Goal: Information Seeking & Learning: Stay updated

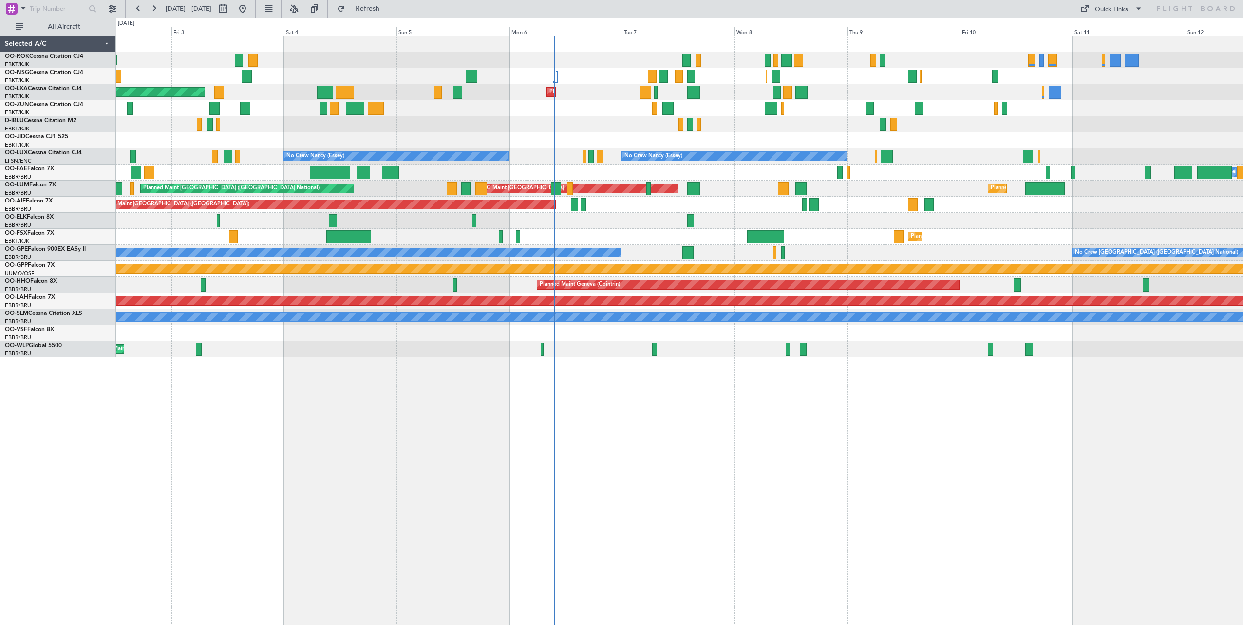
click at [641, 418] on div "AOG Maint Kortrijk-[GEOGRAPHIC_DATA] Planned Maint [GEOGRAPHIC_DATA]-[GEOGRAPHI…" at bounding box center [679, 331] width 1127 height 590
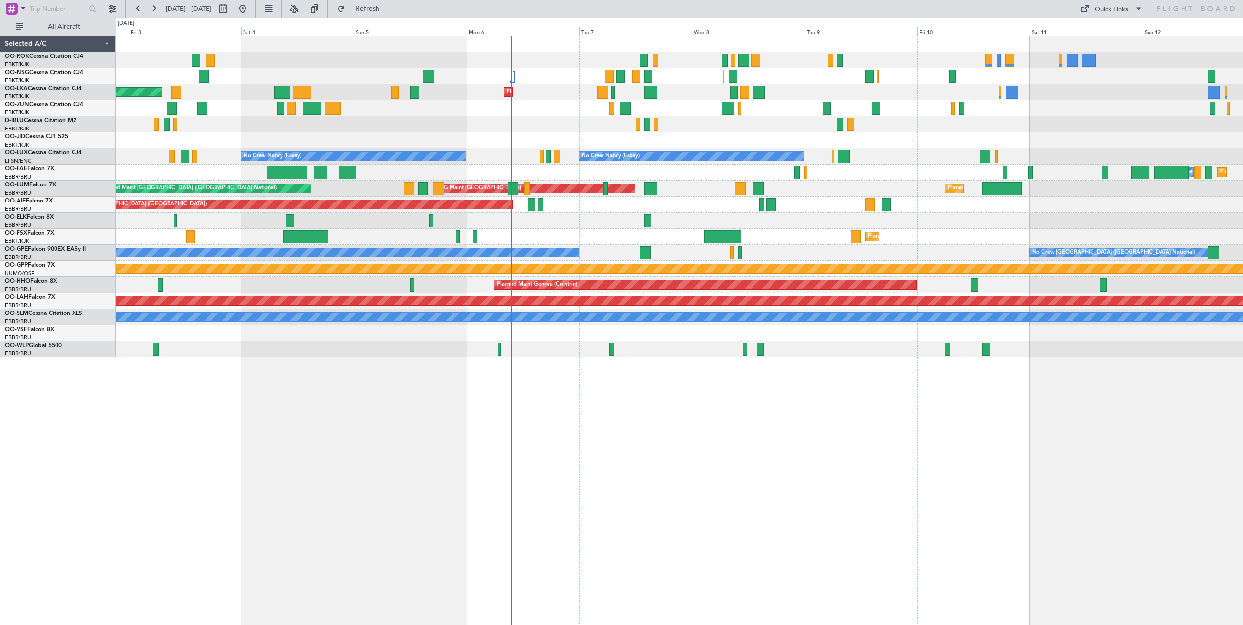
click at [683, 132] on div "AOG Maint Kortrijk-[GEOGRAPHIC_DATA] Planned Maint [GEOGRAPHIC_DATA]-[GEOGRAPHI…" at bounding box center [679, 196] width 1127 height 321
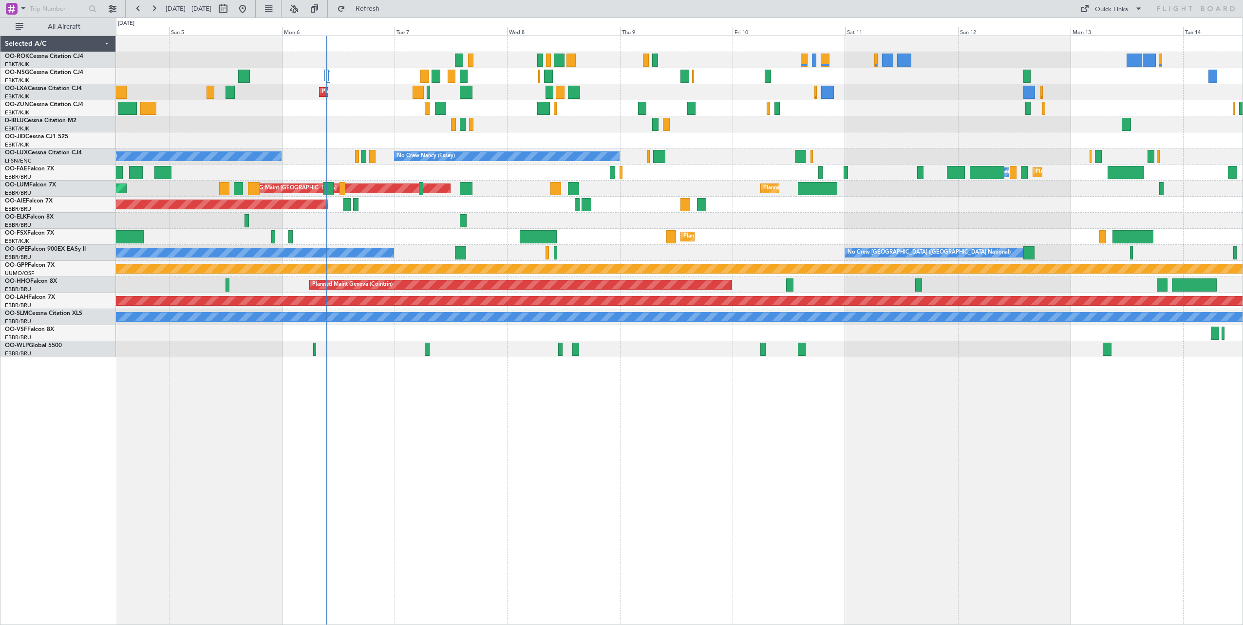
click at [514, 224] on div "AOG Maint Kortrijk-[GEOGRAPHIC_DATA] Planned Maint [GEOGRAPHIC_DATA]-[GEOGRAPHI…" at bounding box center [679, 196] width 1127 height 321
click at [769, 138] on div "AOG Maint Kortrijk-[GEOGRAPHIC_DATA] Planned Maint [GEOGRAPHIC_DATA]-[GEOGRAPHI…" at bounding box center [679, 196] width 1127 height 321
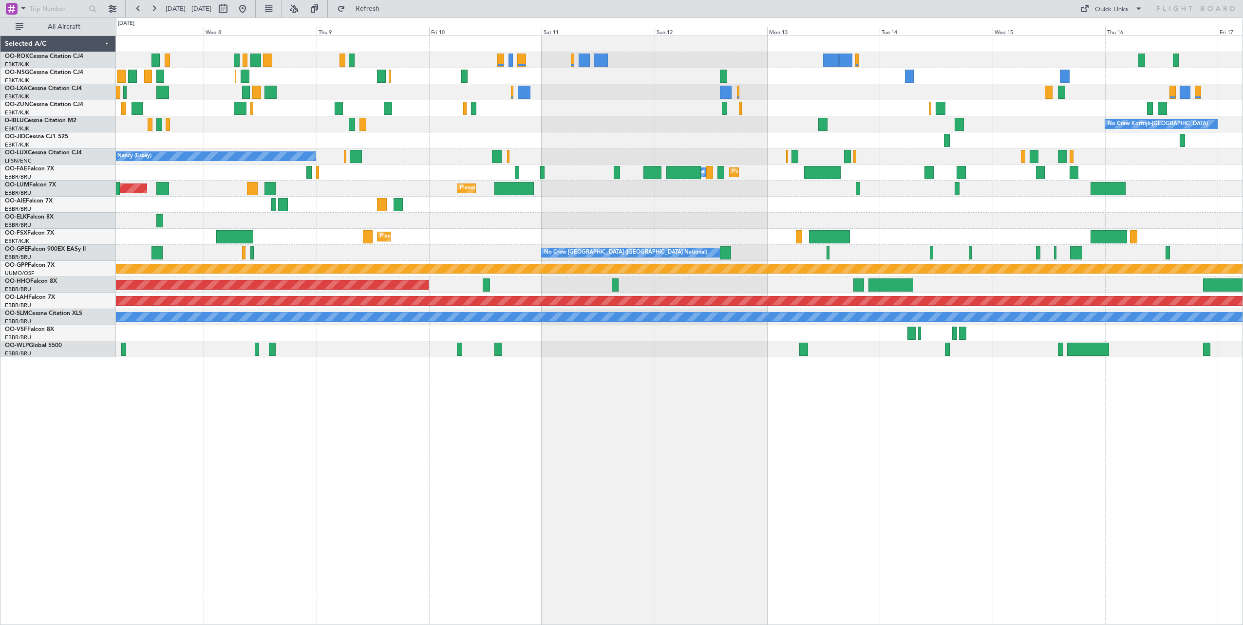
click at [688, 148] on div "Planned Maint Kortrijk-[GEOGRAPHIC_DATA] No Crew Kortrijk-[GEOGRAPHIC_DATA] No …" at bounding box center [679, 196] width 1127 height 321
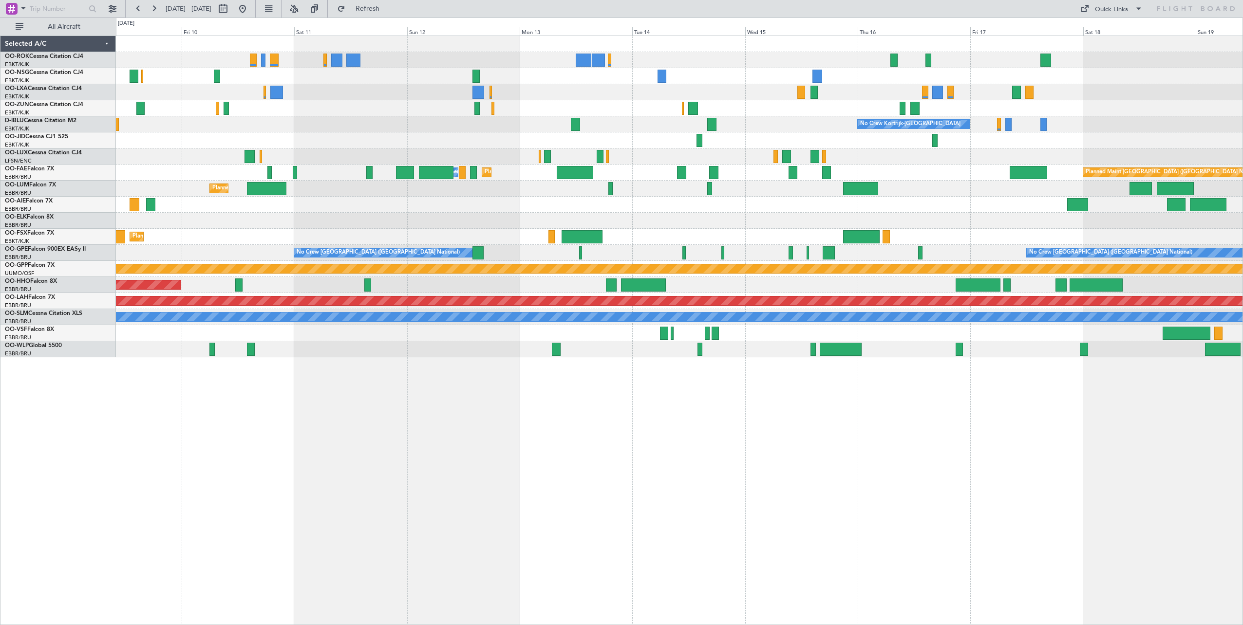
click at [597, 105] on div "No Crew Kortrijk-[GEOGRAPHIC_DATA] No Crew [PERSON_NAME] ([PERSON_NAME]) Planne…" at bounding box center [679, 196] width 1127 height 321
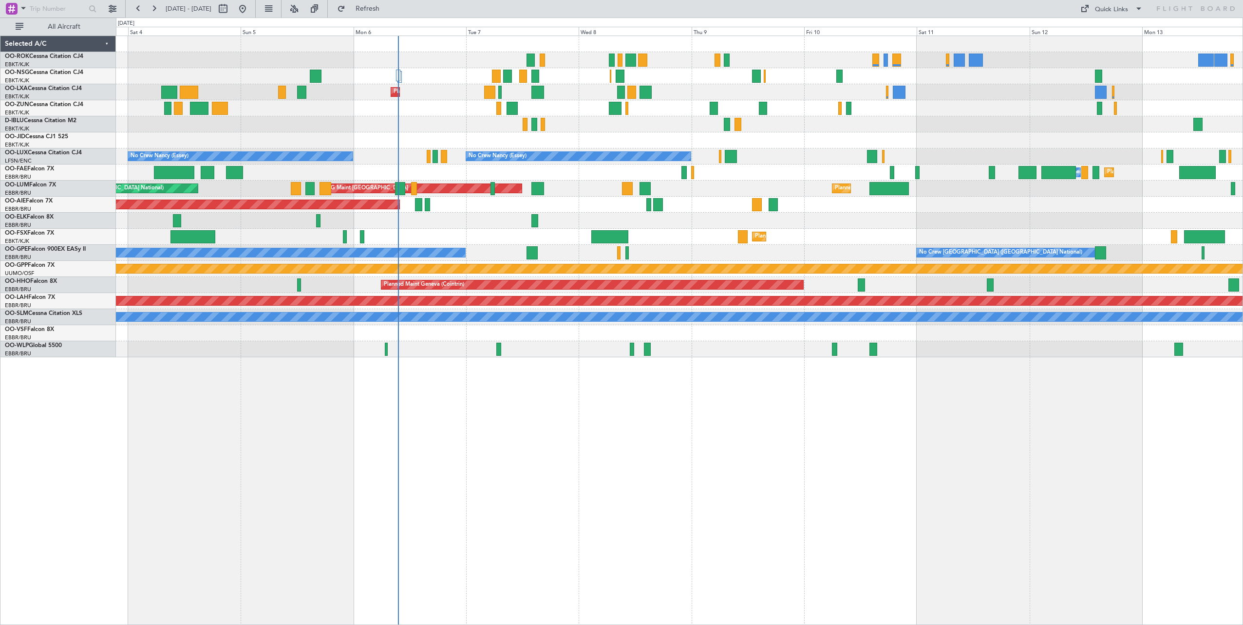
click at [1228, 142] on div "AOG Maint Kortrijk-[GEOGRAPHIC_DATA] Planned Maint [GEOGRAPHIC_DATA]-[GEOGRAPHI…" at bounding box center [679, 196] width 1127 height 321
click at [388, 11] on span "Refresh" at bounding box center [367, 8] width 41 height 7
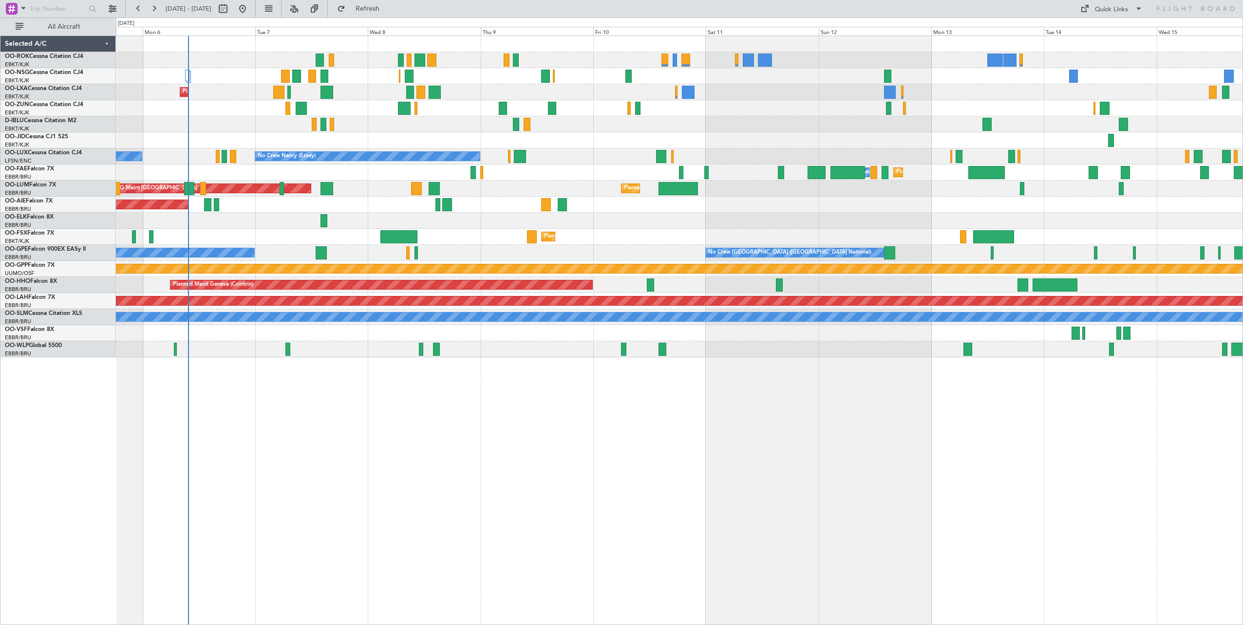
click at [751, 133] on div "Planned Maint Kortrijk-[GEOGRAPHIC_DATA] AOG Maint [GEOGRAPHIC_DATA] No Crew Ko…" at bounding box center [679, 196] width 1127 height 321
click at [567, 151] on div "Planned Maint Kortrijk-[GEOGRAPHIC_DATA] AOG Maint [GEOGRAPHIC_DATA] No Crew Ko…" at bounding box center [679, 196] width 1127 height 321
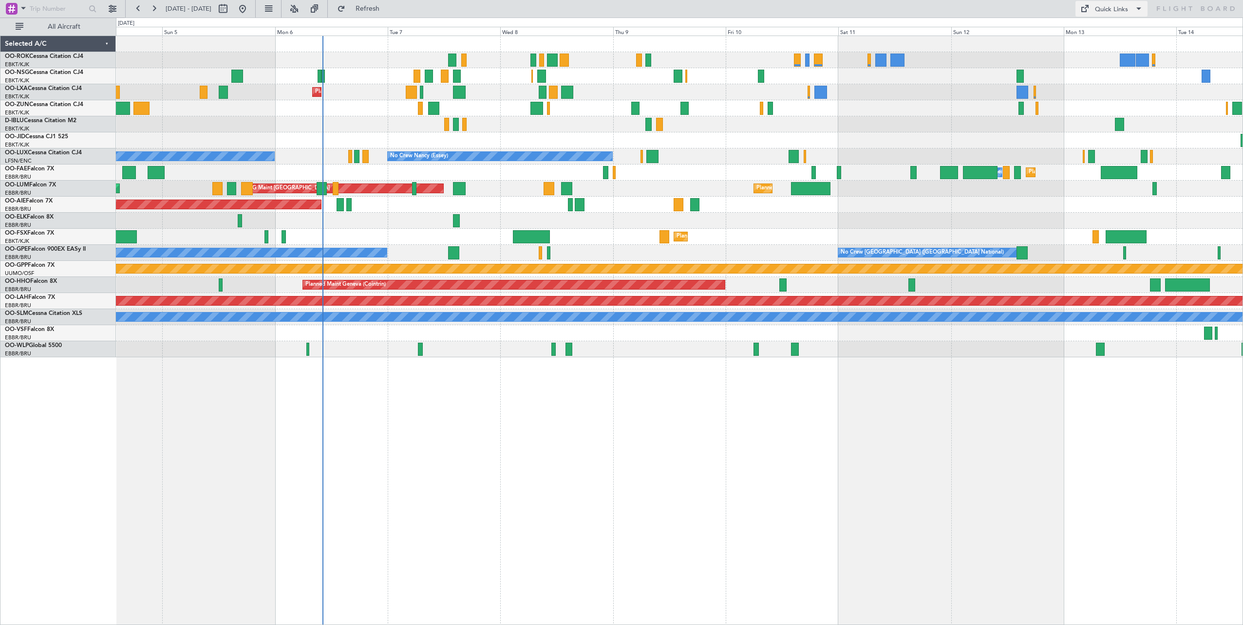
click at [1111, 12] on div "Quick Links" at bounding box center [1111, 10] width 33 height 10
click at [1105, 51] on button "Crew Board" at bounding box center [1111, 55] width 73 height 23
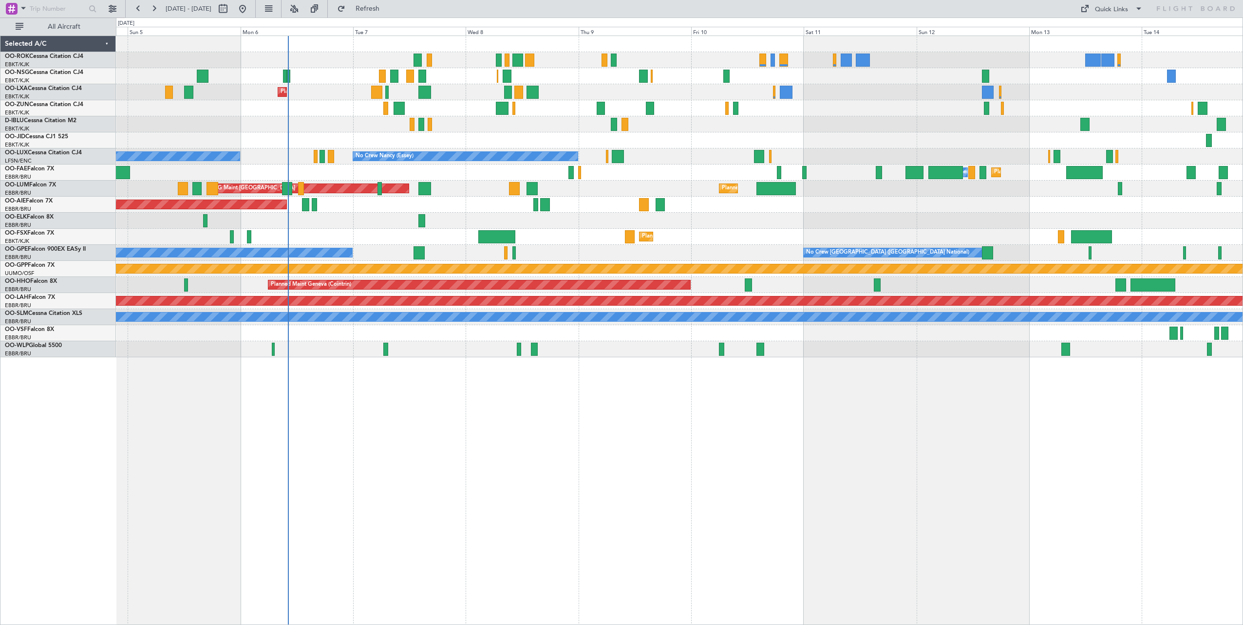
click at [552, 132] on div "AOG Maint Kortrijk-[GEOGRAPHIC_DATA] Planned Maint [GEOGRAPHIC_DATA]-[GEOGRAPHI…" at bounding box center [679, 196] width 1127 height 321
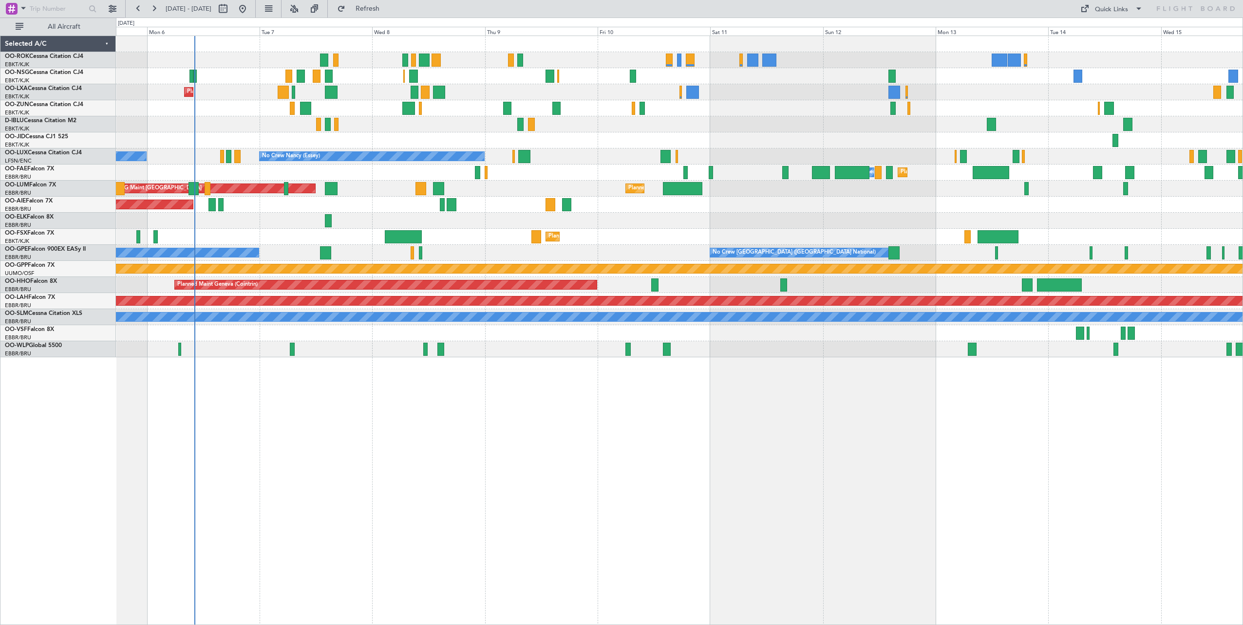
click at [572, 138] on div "Planned Maint Kortrijk-[GEOGRAPHIC_DATA] AOG Maint [GEOGRAPHIC_DATA] No Crew Ko…" at bounding box center [679, 196] width 1127 height 321
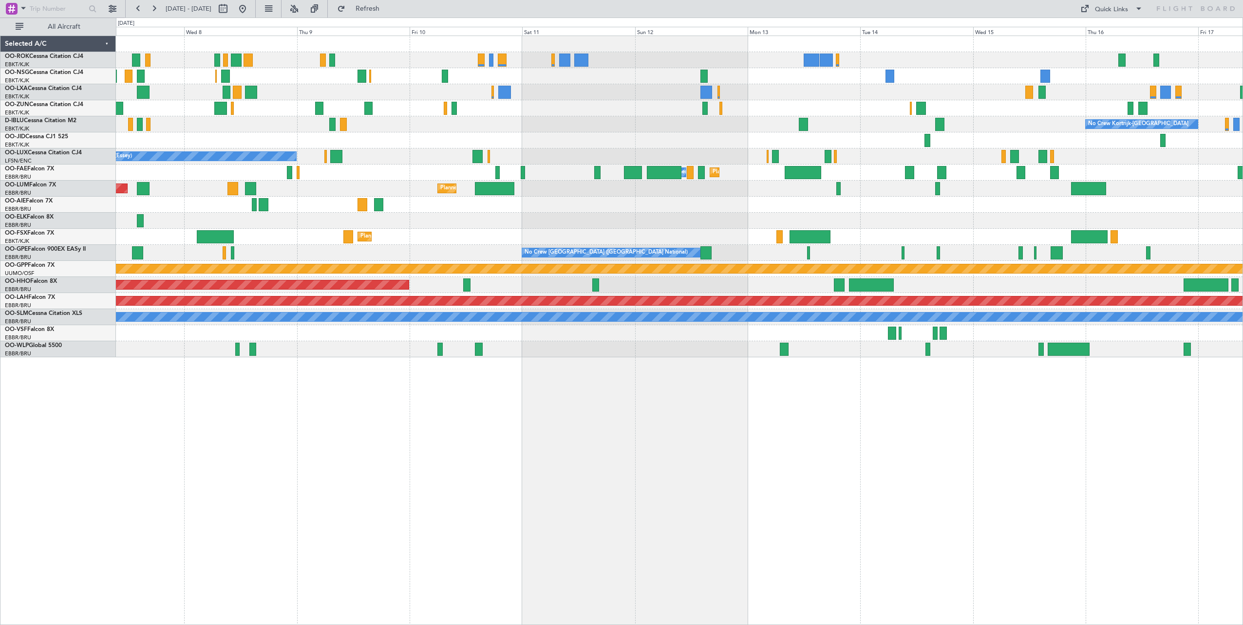
click at [638, 128] on div "Planned Maint Kortrijk-[GEOGRAPHIC_DATA] No Crew Kortrijk-[GEOGRAPHIC_DATA] No …" at bounding box center [679, 196] width 1127 height 321
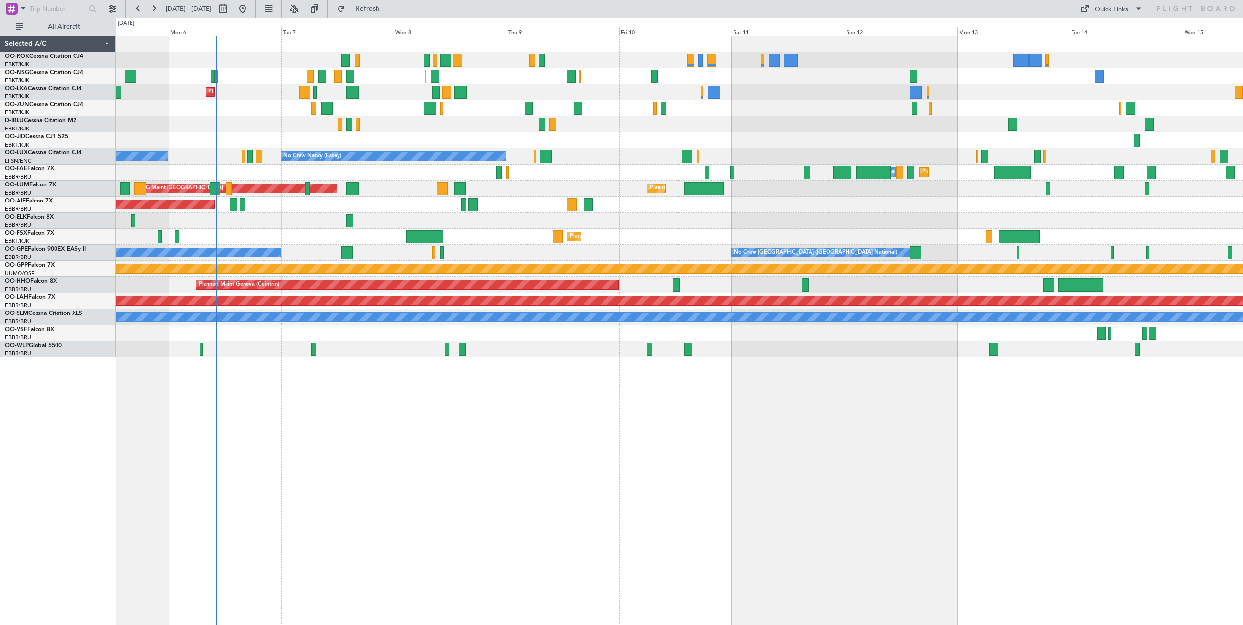
click at [426, 175] on div "Planned Maint Kortrijk-[GEOGRAPHIC_DATA] AOG Maint [GEOGRAPHIC_DATA] No Crew Ko…" at bounding box center [679, 196] width 1127 height 321
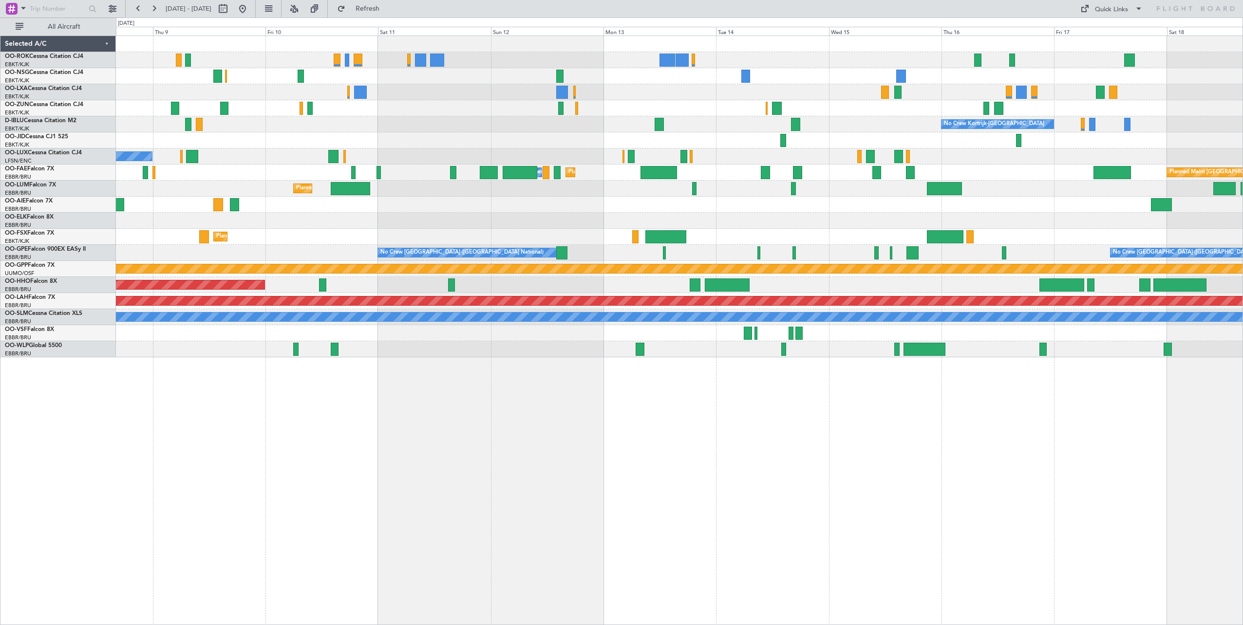
click at [676, 417] on div "Planned Maint Kortrijk-[GEOGRAPHIC_DATA] No Crew Kortrijk-[GEOGRAPHIC_DATA] No …" at bounding box center [679, 331] width 1127 height 590
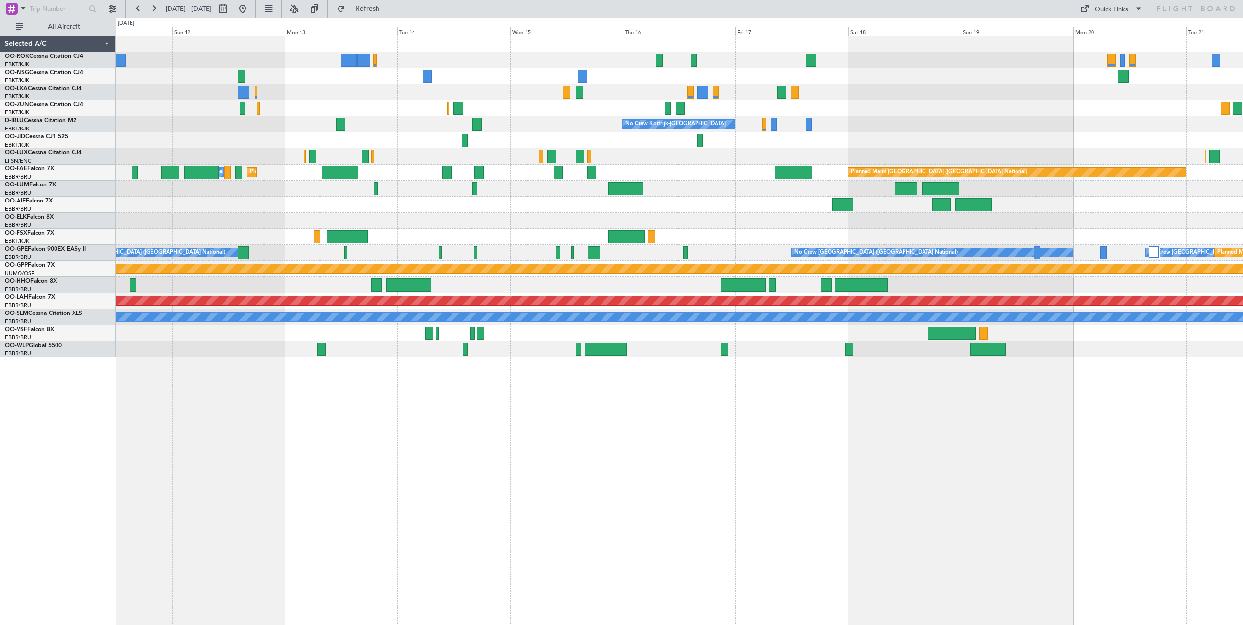
click at [676, 412] on div "No Crew Kortrijk-[GEOGRAPHIC_DATA] No Crew No Crew Planned Maint [GEOGRAPHIC_DA…" at bounding box center [679, 331] width 1127 height 590
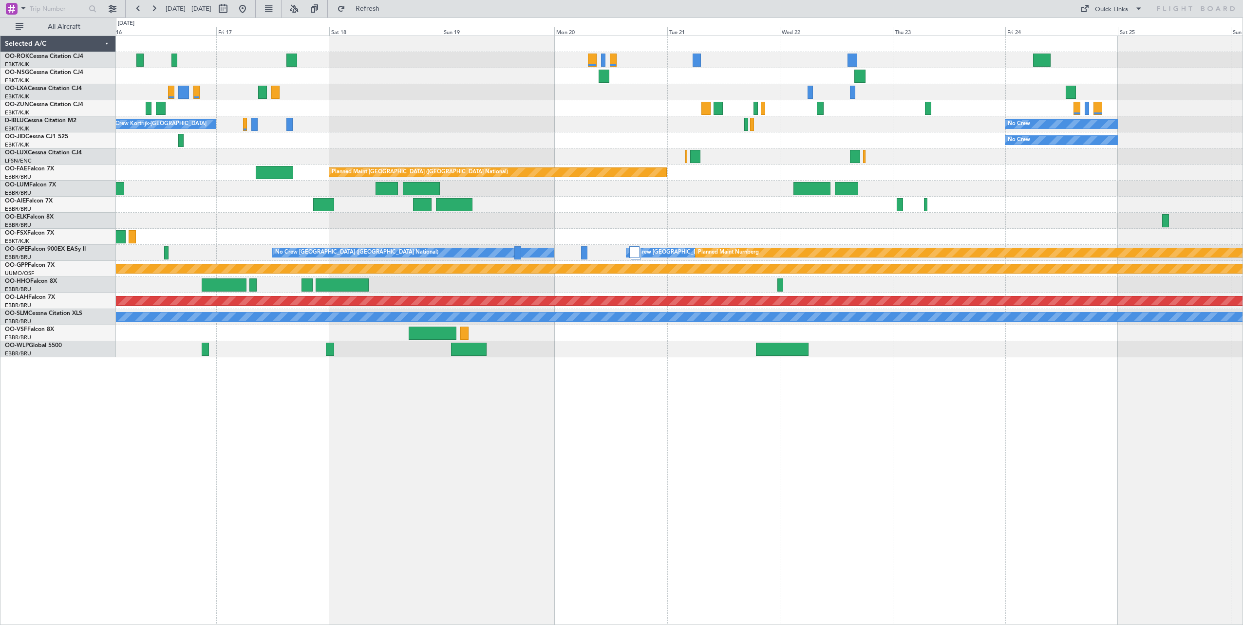
click at [501, 433] on div "No Crew Kortrijk-[GEOGRAPHIC_DATA] No Crew No Crew Planned Maint [GEOGRAPHIC_DA…" at bounding box center [679, 331] width 1127 height 590
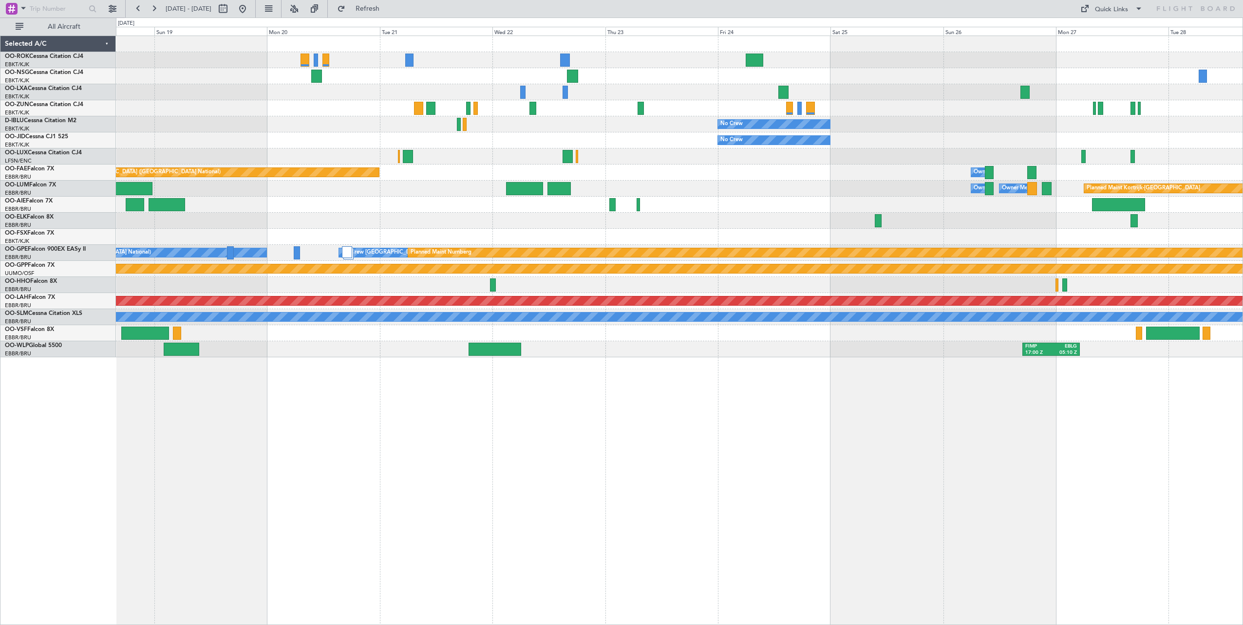
click at [658, 491] on div "No Crew No Crew Kortrijk-[GEOGRAPHIC_DATA] No Crew Planned Maint [GEOGRAPHIC_DA…" at bounding box center [679, 331] width 1127 height 590
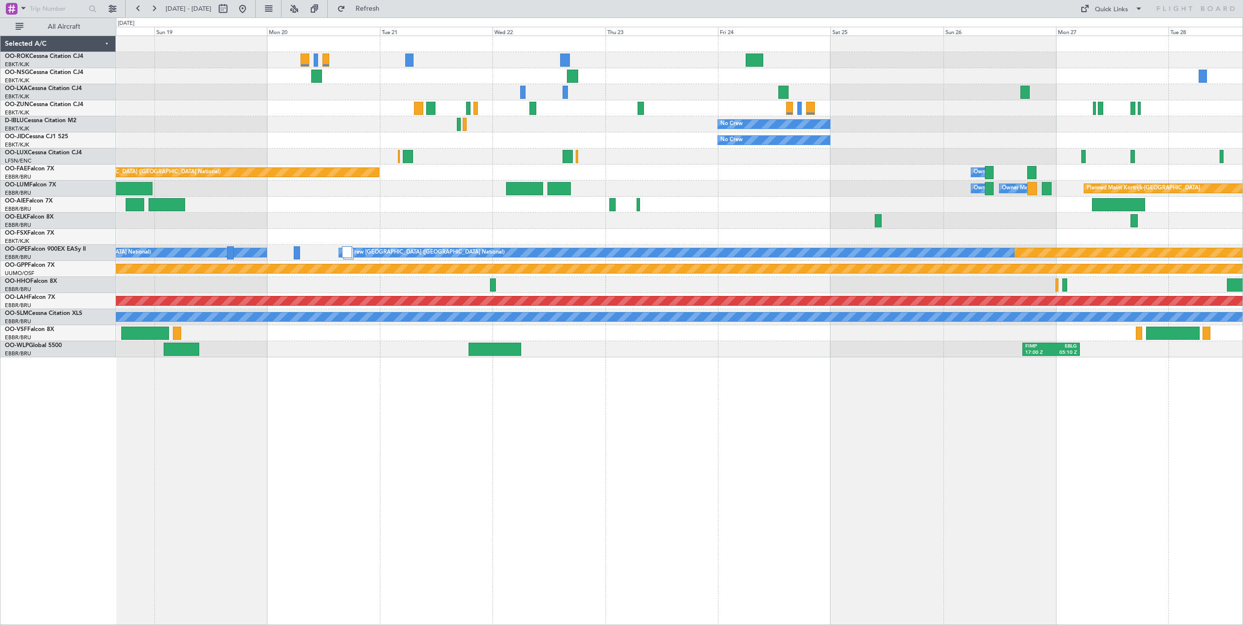
click at [1071, 411] on div "No Crew No Crew Kortrijk-[GEOGRAPHIC_DATA] No Crew Planned Maint [GEOGRAPHIC_DA…" at bounding box center [679, 331] width 1127 height 590
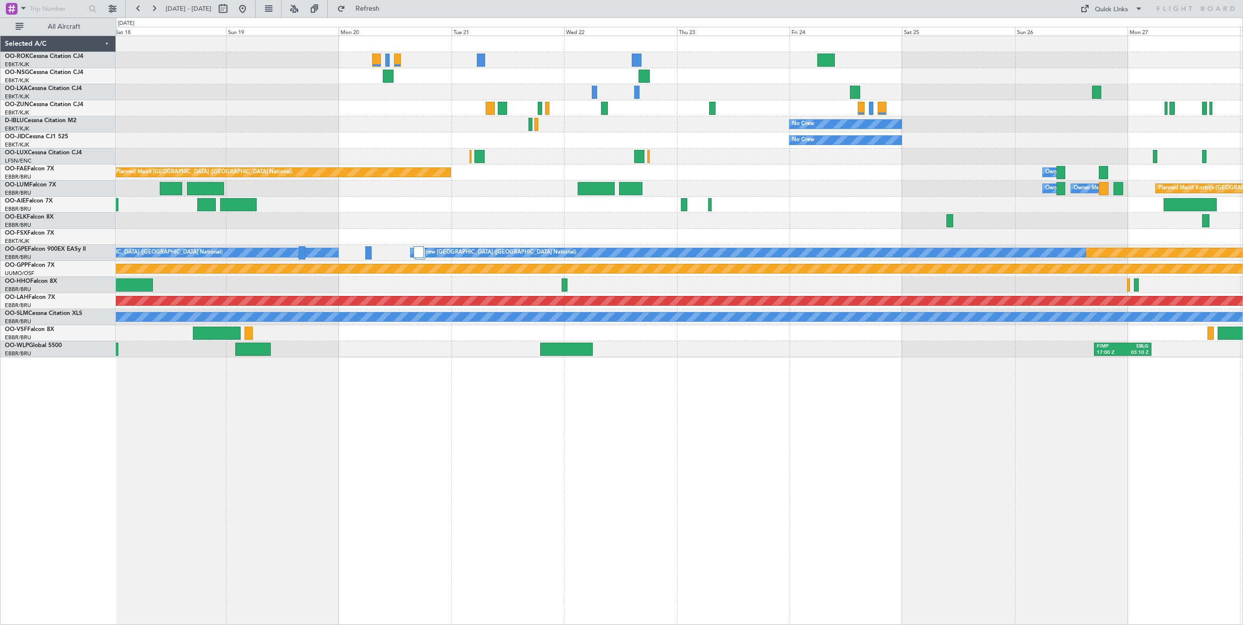
click at [1093, 438] on div "No Crew No Crew Kortrijk-[GEOGRAPHIC_DATA] No Crew Planned Maint [GEOGRAPHIC_DA…" at bounding box center [679, 331] width 1127 height 590
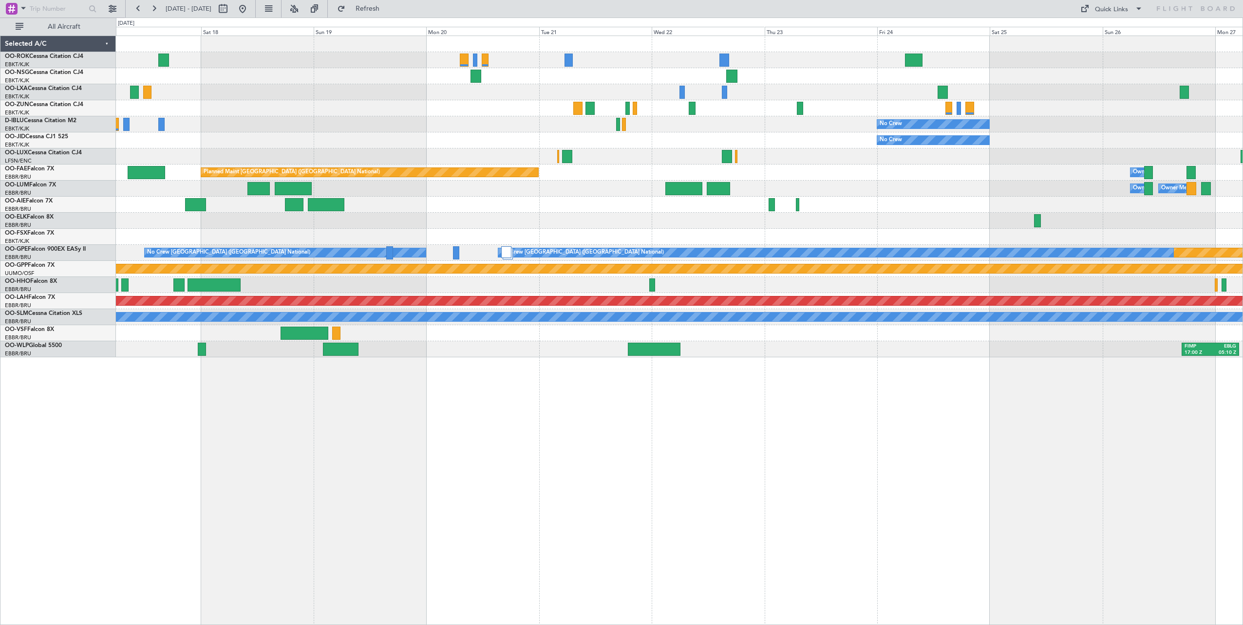
click at [1158, 468] on div "No Crew No Crew Kortrijk-[GEOGRAPHIC_DATA] No Crew Planned Maint [GEOGRAPHIC_DA…" at bounding box center [679, 331] width 1127 height 590
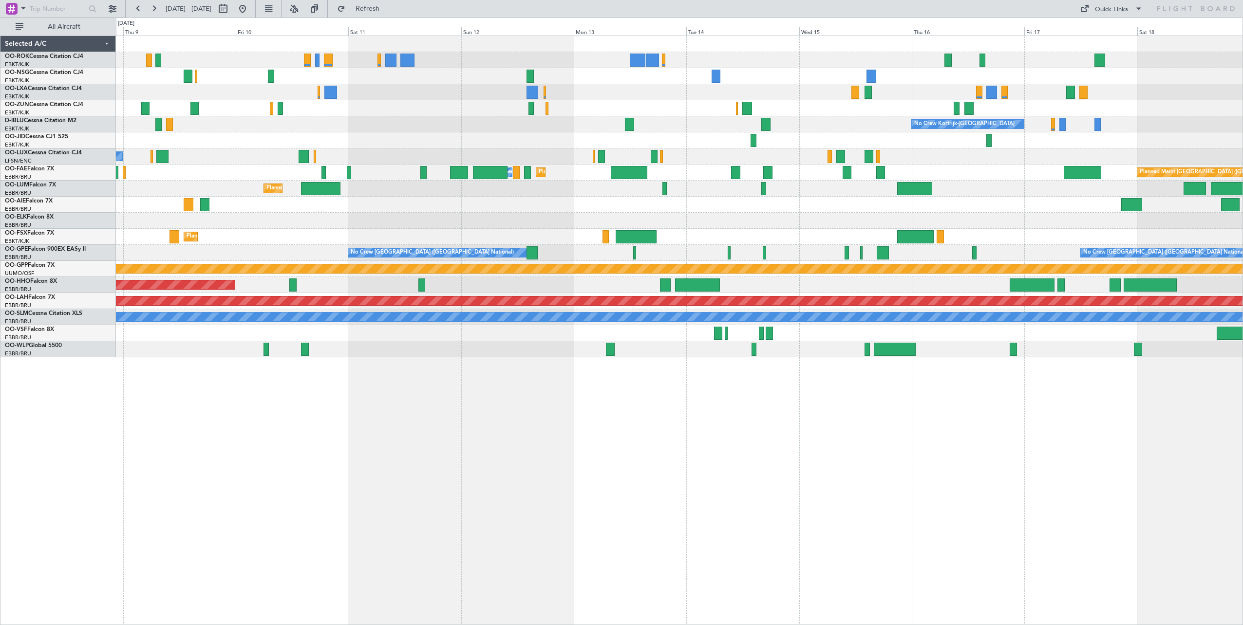
click at [1178, 481] on div "No Crew Kortrijk-[GEOGRAPHIC_DATA] No Crew [PERSON_NAME] ([PERSON_NAME]) Planne…" at bounding box center [679, 331] width 1127 height 590
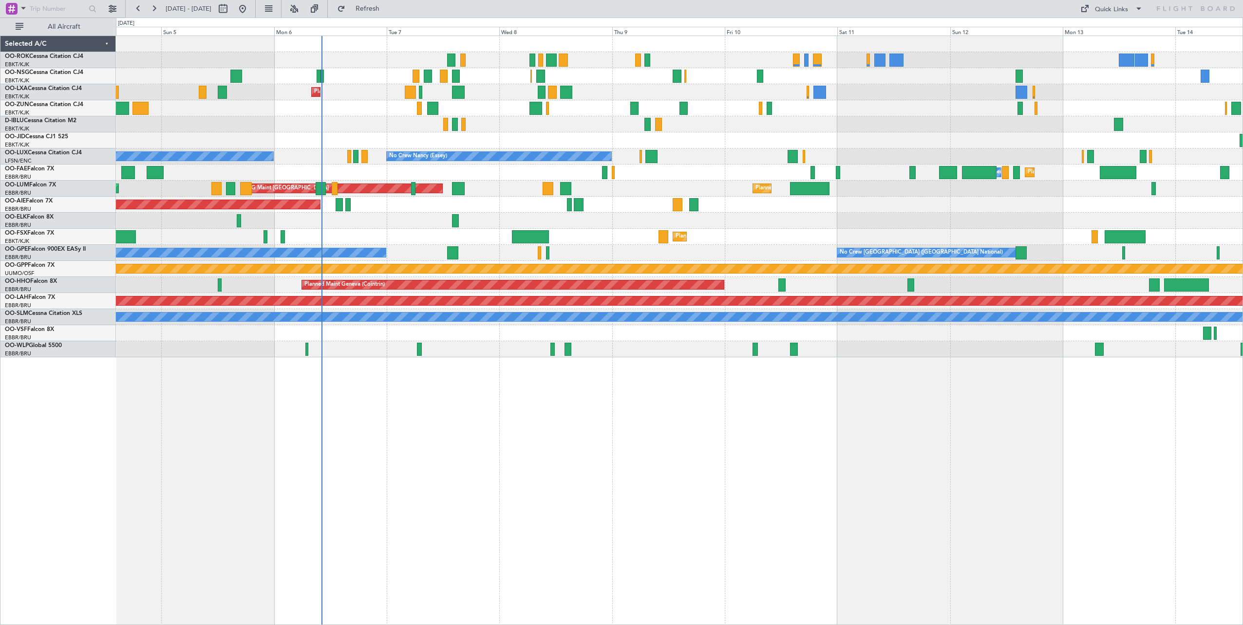
click at [1150, 502] on div "Planned Maint Kortrijk-[GEOGRAPHIC_DATA] AOG Maint [GEOGRAPHIC_DATA] No Crew Ko…" at bounding box center [679, 331] width 1127 height 590
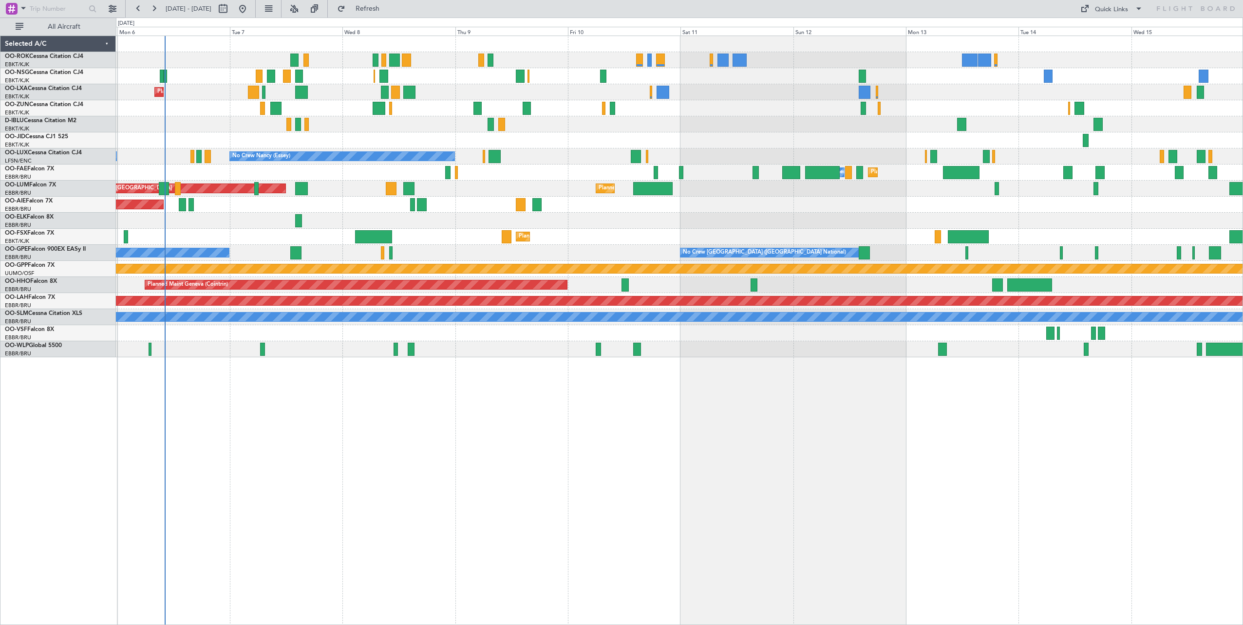
click at [750, 127] on div "Planned Maint Kortrijk-[GEOGRAPHIC_DATA] No Crew Kortrijk-[GEOGRAPHIC_DATA] No …" at bounding box center [679, 196] width 1127 height 321
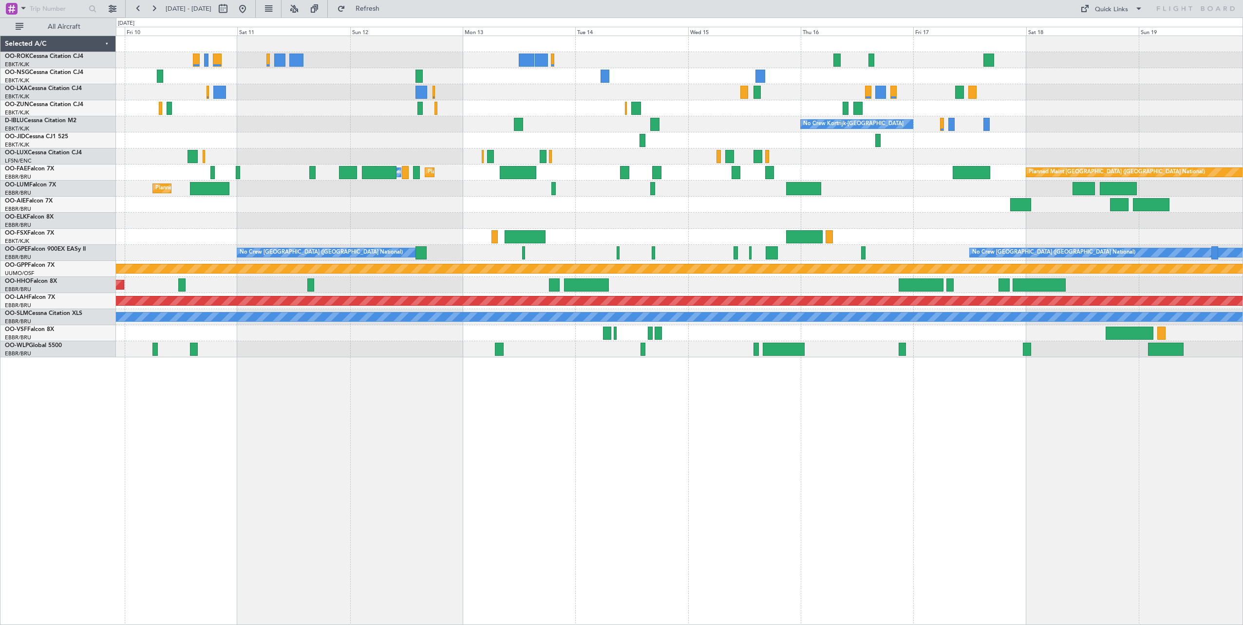
click at [839, 169] on div "No Crew Kortrijk-[GEOGRAPHIC_DATA] No Crew [PERSON_NAME] ([PERSON_NAME]) Planne…" at bounding box center [679, 196] width 1127 height 321
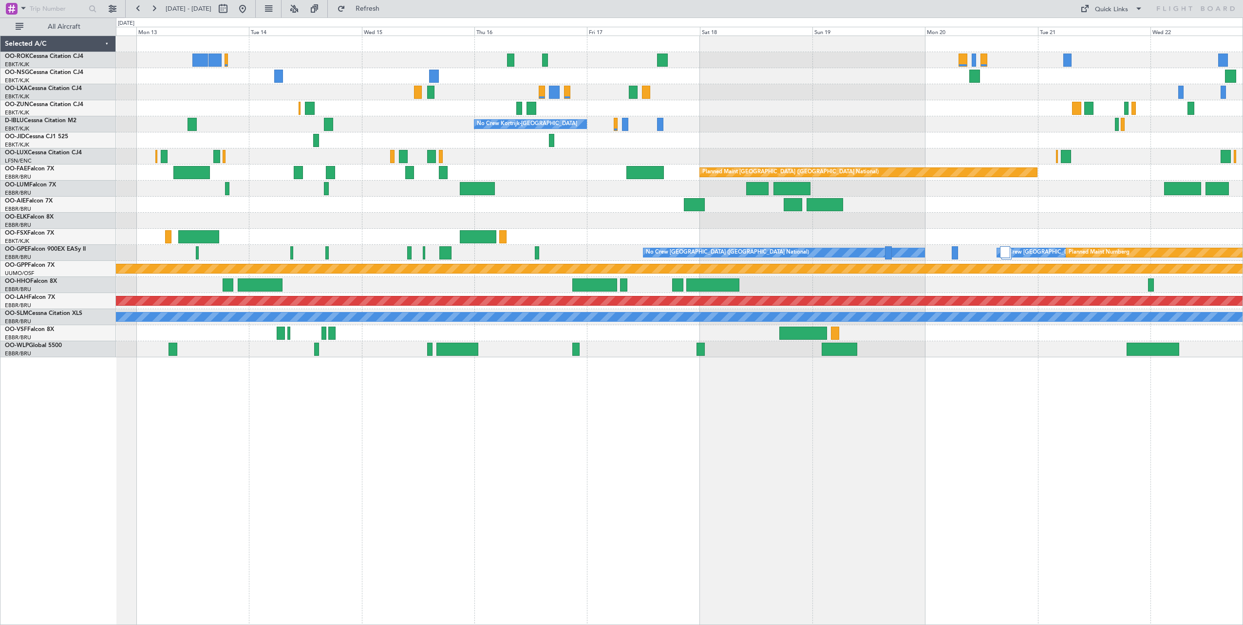
click at [599, 168] on div "No Crew Kortrijk-[GEOGRAPHIC_DATA] No Crew No Crew Planned Maint [GEOGRAPHIC_DA…" at bounding box center [679, 196] width 1127 height 321
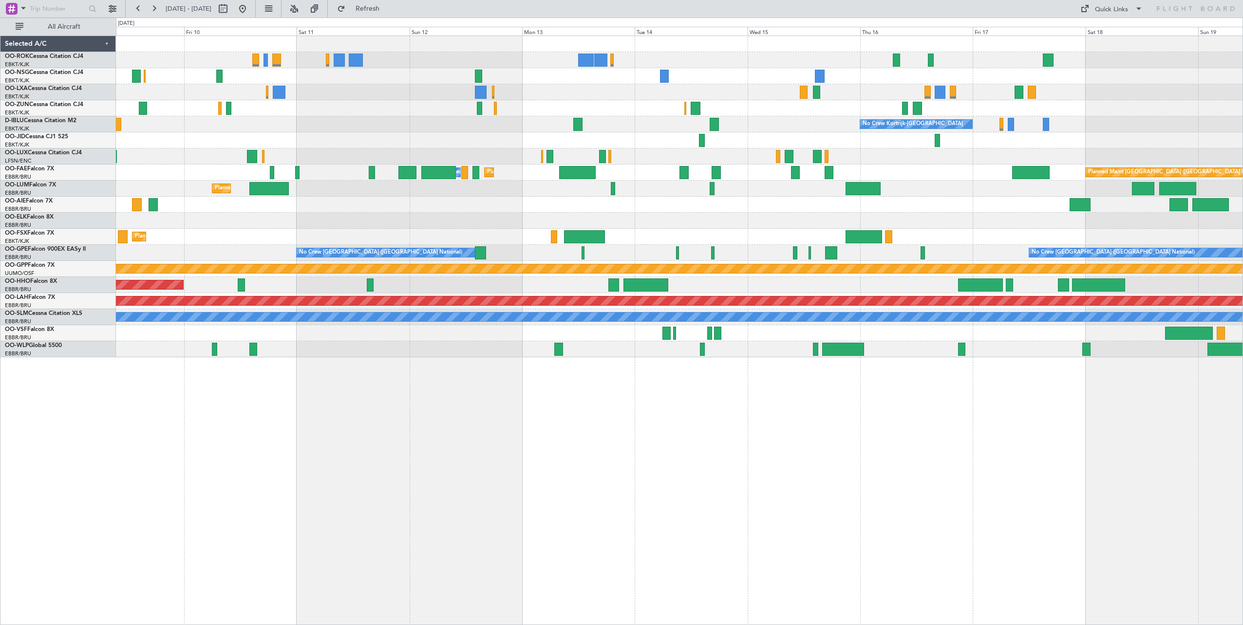
click at [1096, 195] on div "No Crew Kortrijk-[GEOGRAPHIC_DATA] No Crew [PERSON_NAME] ([PERSON_NAME]) Planne…" at bounding box center [679, 196] width 1127 height 321
